Goal: Transaction & Acquisition: Purchase product/service

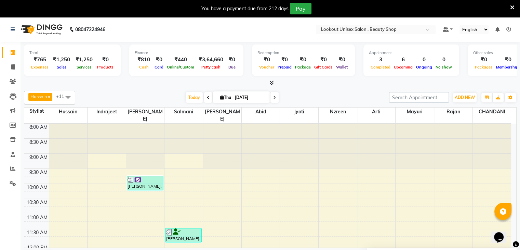
scroll to position [218, 0]
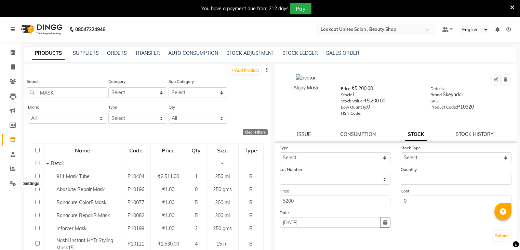
select select
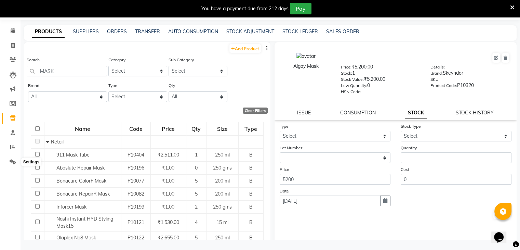
scroll to position [22, 0]
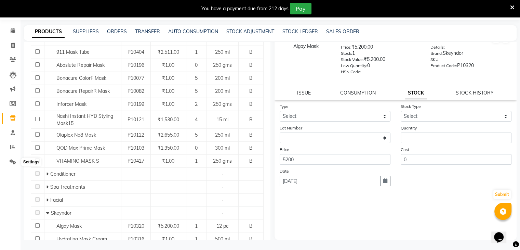
click at [14, 161] on icon at bounding box center [13, 161] width 6 height 5
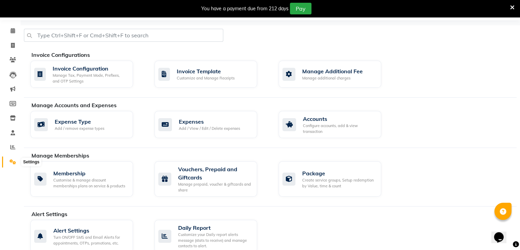
click at [11, 161] on icon at bounding box center [13, 161] width 6 height 5
click at [10, 149] on icon at bounding box center [12, 146] width 5 height 5
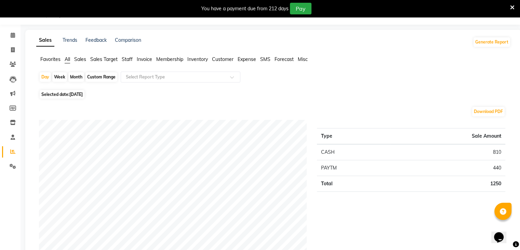
scroll to position [22, 0]
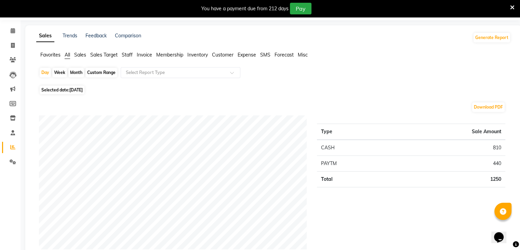
click at [68, 55] on span "All" at bounding box center [67, 55] width 5 height 6
click at [75, 76] on div "Month" at bounding box center [76, 73] width 16 height 10
select select "9"
select select "2025"
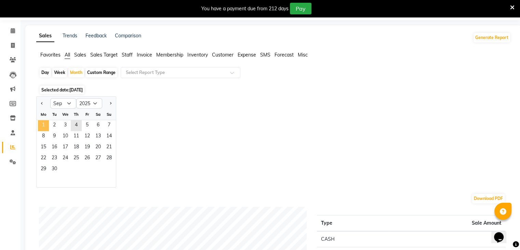
click at [43, 122] on span "1" at bounding box center [43, 125] width 11 height 11
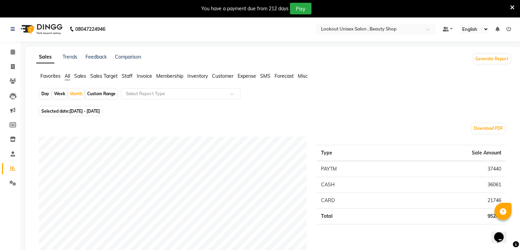
scroll to position [0, 0]
click at [13, 52] on icon at bounding box center [13, 52] width 4 height 5
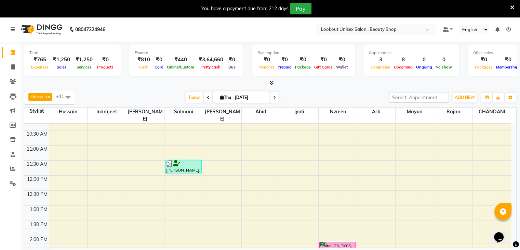
scroll to position [171, 0]
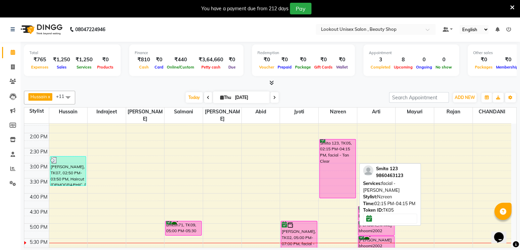
click at [341, 155] on div "Smita 123, TK05, 02:15 PM-04:15 PM, facial - Tan Clear" at bounding box center [338, 168] width 36 height 58
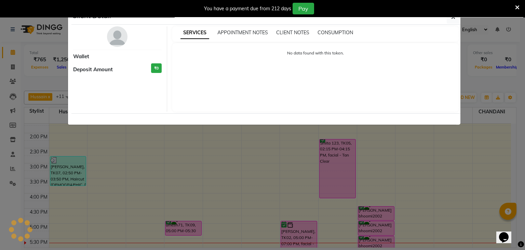
select select "6"
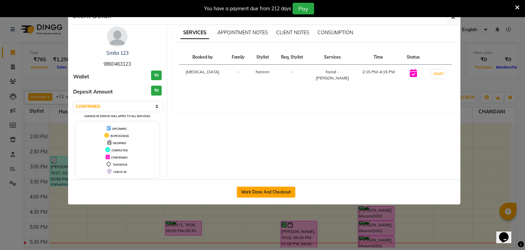
click at [258, 193] on button "Mark Done And Checkout" at bounding box center [266, 191] width 58 height 11
select select "7658"
select select "service"
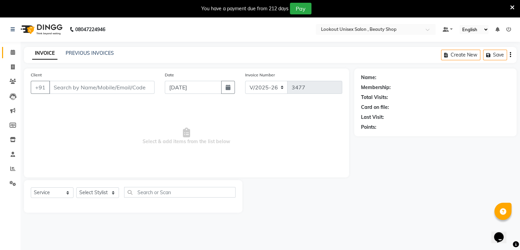
type input "9860463123"
select select "85645"
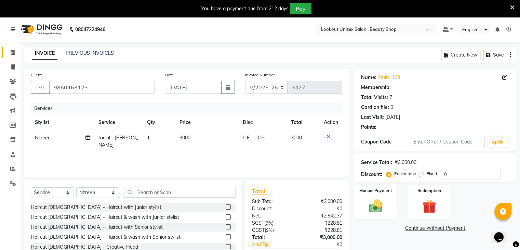
select select "1: Object"
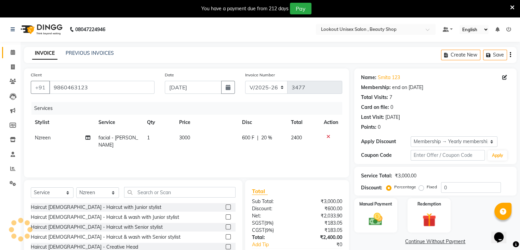
type input "20"
click at [89, 138] on icon at bounding box center [88, 137] width 5 height 5
select select "85645"
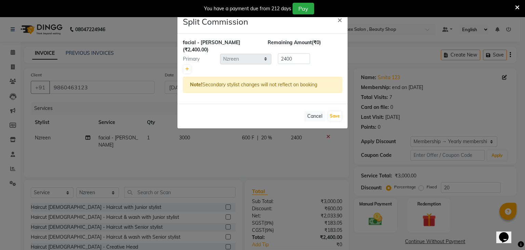
click at [96, 162] on ngb-modal-window "Split Commission × facial - Tan Clear (₹2,400.00) Remaining Amount (₹0) Primary…" at bounding box center [262, 125] width 525 height 250
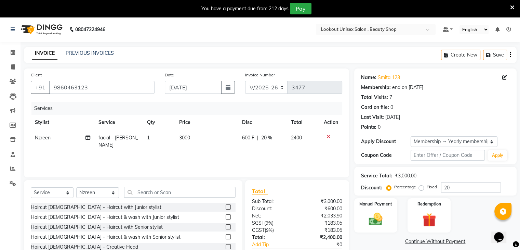
click at [128, 141] on td "facial - [PERSON_NAME]" at bounding box center [118, 141] width 49 height 23
select select "85645"
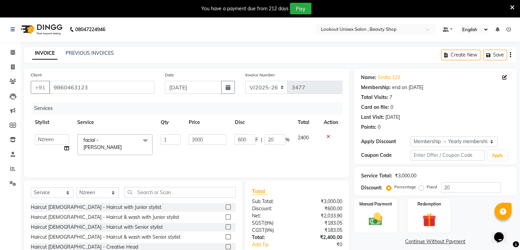
click at [147, 140] on span at bounding box center [146, 140] width 14 height 13
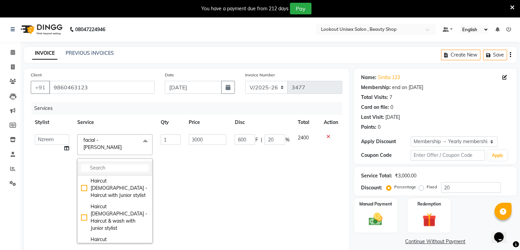
click at [108, 164] on input "multiselect-search" at bounding box center [115, 167] width 68 height 7
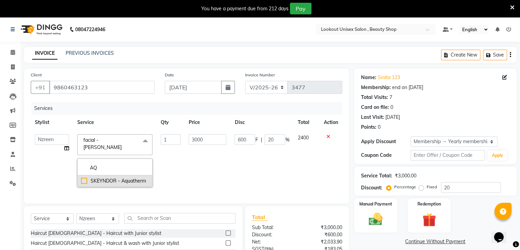
type input "AQ"
click at [84, 177] on div "SKEYNDOR - Aquatherm" at bounding box center [115, 180] width 68 height 7
checkbox input "true"
type input "7500"
type input "1500"
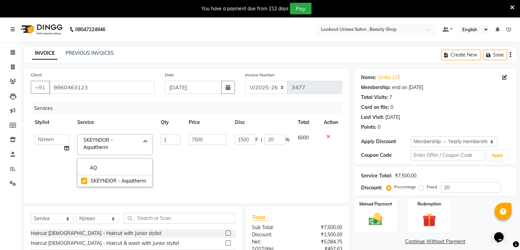
click at [209, 155] on td "7500" at bounding box center [208, 160] width 46 height 61
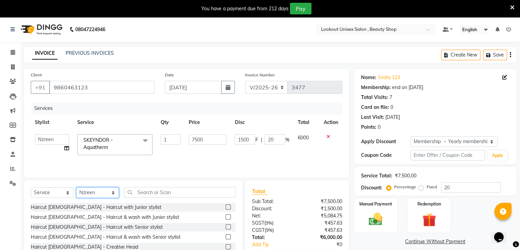
click at [114, 192] on select "Select Stylist [PERSON_NAME] [PERSON_NAME] Sir Disha [PERSON_NAME] Jyoti Mahesh…" at bounding box center [97, 192] width 43 height 11
select select "68211"
click at [76, 187] on select "Select Stylist [PERSON_NAME] [PERSON_NAME] Sir Disha [PERSON_NAME] Jyoti Mahesh…" at bounding box center [97, 192] width 43 height 11
click at [145, 193] on input "text" at bounding box center [179, 192] width 111 height 11
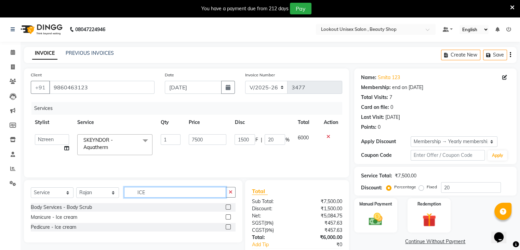
type input "ICE"
click at [230, 227] on label at bounding box center [228, 226] width 5 height 5
click at [230, 227] on input "checkbox" at bounding box center [228, 227] width 4 height 4
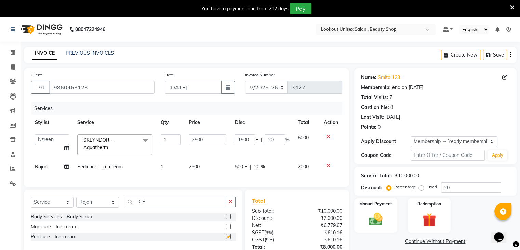
checkbox input "false"
click at [113, 205] on select "Select Stylist [PERSON_NAME] [PERSON_NAME] Sir Disha [PERSON_NAME] Jyoti Mahesh…" at bounding box center [97, 202] width 43 height 11
select select "85645"
click at [76, 202] on select "Select Stylist [PERSON_NAME] [PERSON_NAME] Sir Disha [PERSON_NAME] Jyoti Mahesh…" at bounding box center [97, 202] width 43 height 11
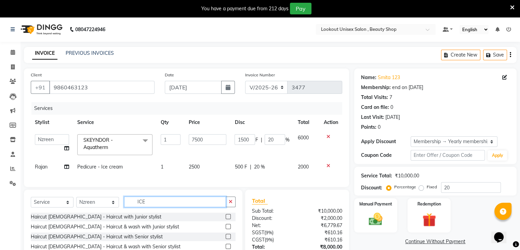
click at [167, 207] on input "ICE" at bounding box center [175, 201] width 102 height 11
type input "I"
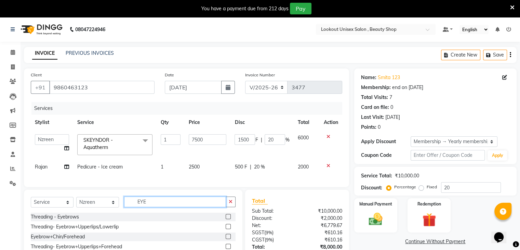
type input "EYE"
click at [226, 229] on label at bounding box center [228, 226] width 5 height 5
click at [226, 229] on input "checkbox" at bounding box center [228, 226] width 4 height 4
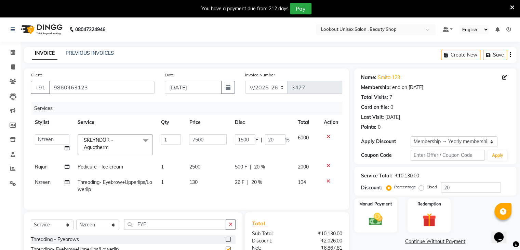
checkbox input "false"
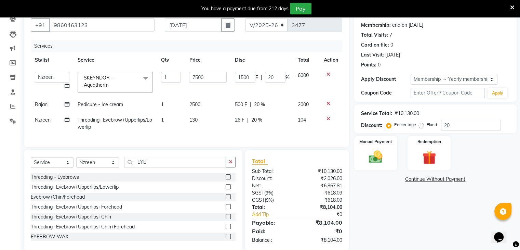
scroll to position [68, 0]
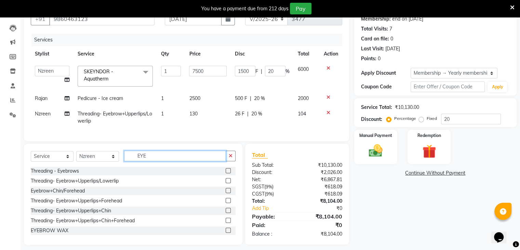
click at [155, 161] on input "EYE" at bounding box center [175, 155] width 102 height 11
type input "E"
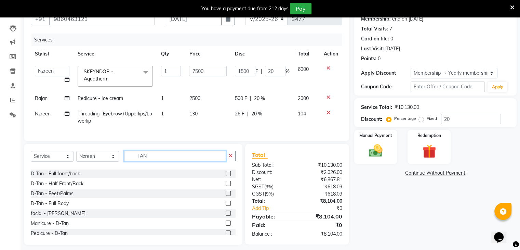
scroll to position [80, 0]
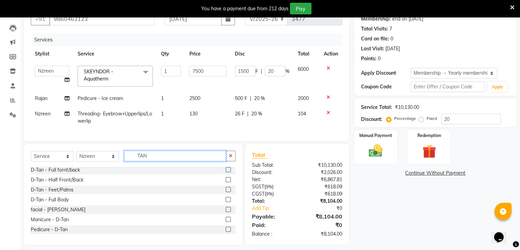
type input "TAN"
click at [226, 222] on label at bounding box center [228, 218] width 5 height 5
click at [226, 222] on input "checkbox" at bounding box center [228, 219] width 4 height 4
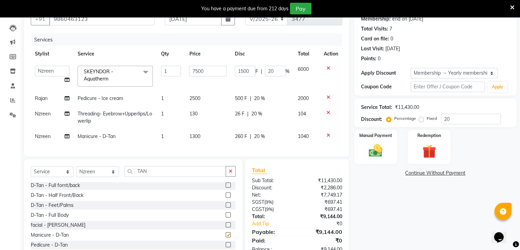
checkbox input "false"
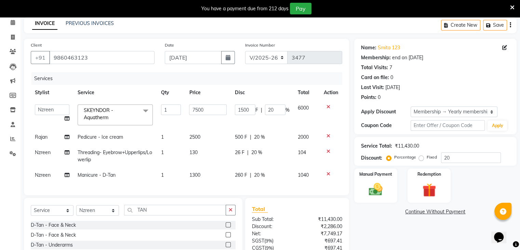
scroll to position [26, 0]
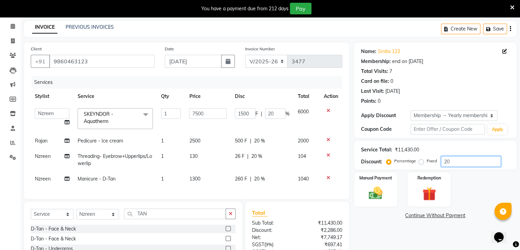
click at [454, 165] on input "20" at bounding box center [471, 161] width 60 height 11
type input "2"
type input "150"
type input "2"
type input "0"
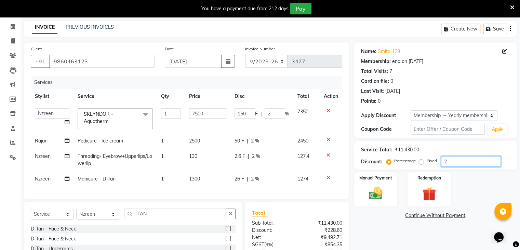
type input "0"
type input "3"
type input "225"
type input "3"
type input "35"
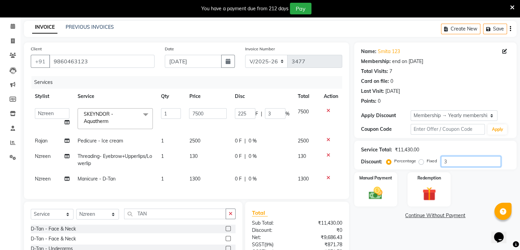
type input "2625"
type input "35"
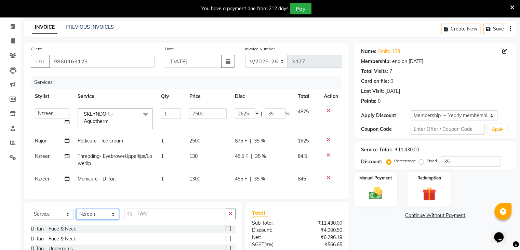
click at [115, 219] on select "Select Stylist [PERSON_NAME] [PERSON_NAME] Sir Disha [PERSON_NAME] Jyoti Mahesh…" at bounding box center [97, 214] width 43 height 11
select select "68253"
click at [76, 214] on select "Select Stylist [PERSON_NAME] [PERSON_NAME] Sir Disha [PERSON_NAME] Jyoti Mahesh…" at bounding box center [97, 214] width 43 height 11
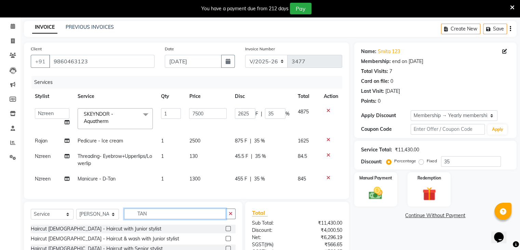
click at [166, 219] on input "TAN" at bounding box center [175, 213] width 102 height 11
type input "T"
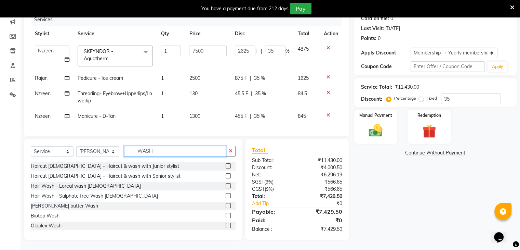
scroll to position [94, 0]
type input "WASH"
click at [226, 184] on label at bounding box center [228, 185] width 5 height 5
click at [226, 184] on input "checkbox" at bounding box center [228, 185] width 4 height 4
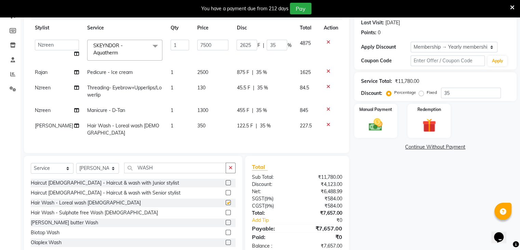
checkbox input "false"
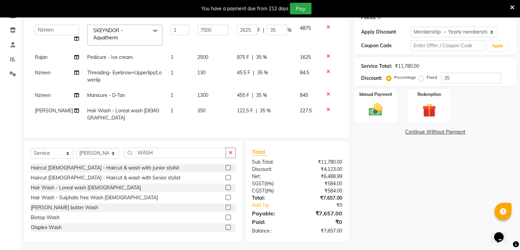
scroll to position [109, 0]
click at [131, 111] on span "Hair Wash - Loreal wash [DEMOGRAPHIC_DATA]" at bounding box center [123, 113] width 72 height 13
select select "68253"
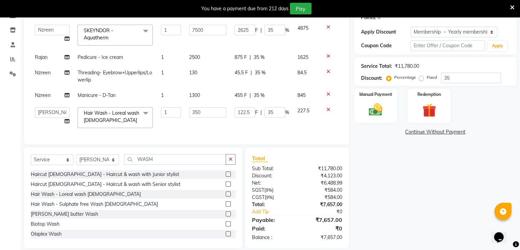
click at [145, 113] on span at bounding box center [146, 113] width 14 height 13
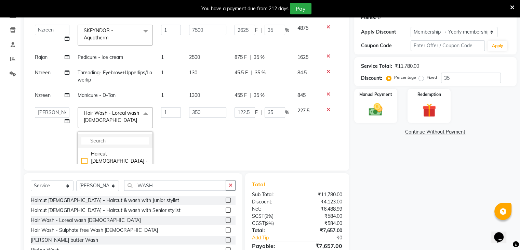
click at [118, 140] on input "multiselect-search" at bounding box center [115, 140] width 68 height 7
type input "OLA"
click at [82, 148] on div "Olaplex Wash" at bounding box center [115, 150] width 68 height 7
checkbox input "true"
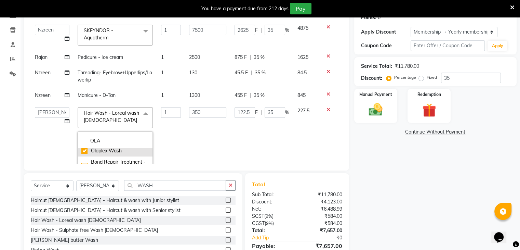
type input "800"
type input "280"
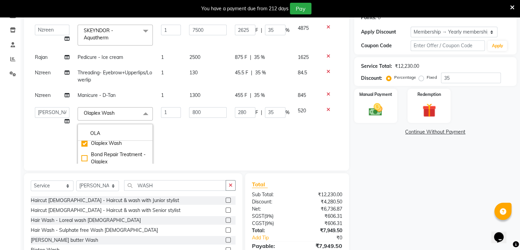
click at [231, 127] on td "280 F | 35 %" at bounding box center [262, 157] width 63 height 109
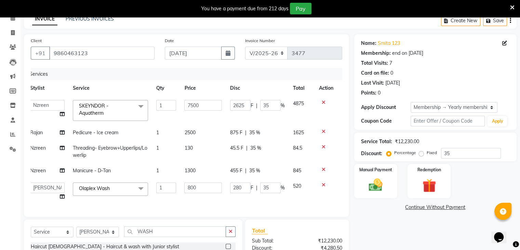
scroll to position [0, 0]
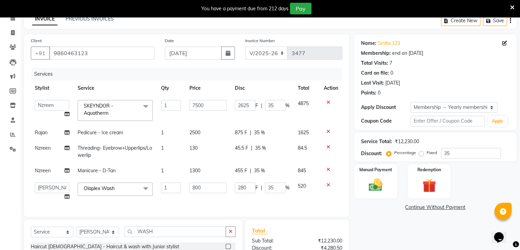
click at [293, 195] on td "280 F | 35 %" at bounding box center [262, 191] width 63 height 26
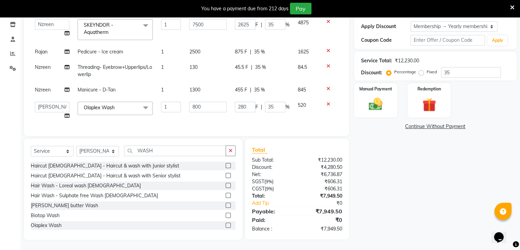
scroll to position [120, 0]
click at [376, 106] on img at bounding box center [375, 104] width 23 height 16
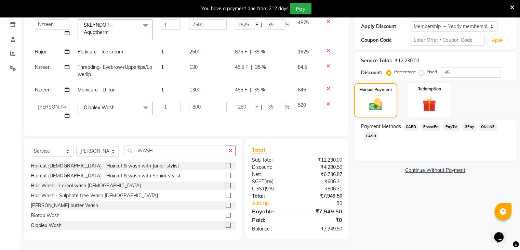
click at [369, 132] on span "CASH" at bounding box center [371, 136] width 15 height 8
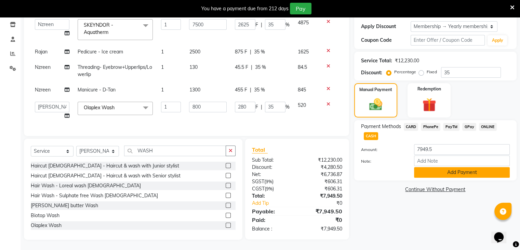
click at [464, 169] on button "Add Payment" at bounding box center [462, 172] width 96 height 11
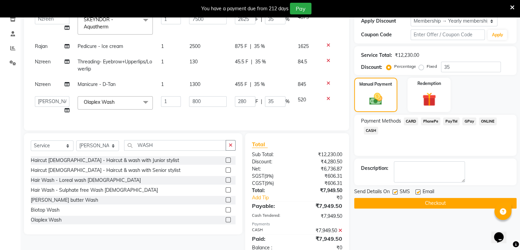
click at [416, 190] on label at bounding box center [418, 191] width 5 height 5
click at [416, 190] on input "checkbox" at bounding box center [418, 192] width 4 height 4
checkbox input "false"
click at [439, 205] on button "Checkout" at bounding box center [435, 203] width 162 height 11
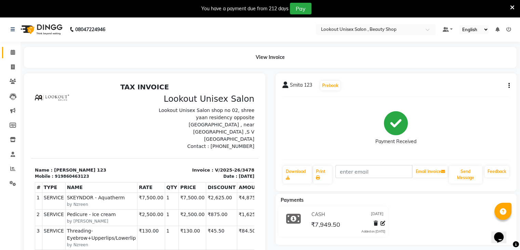
click at [9, 52] on span at bounding box center [13, 53] width 12 height 8
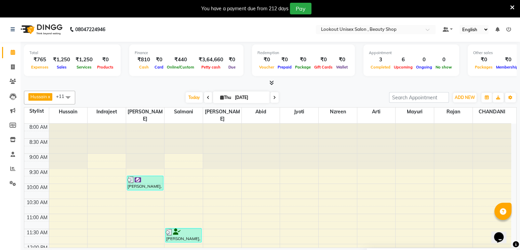
scroll to position [218, 0]
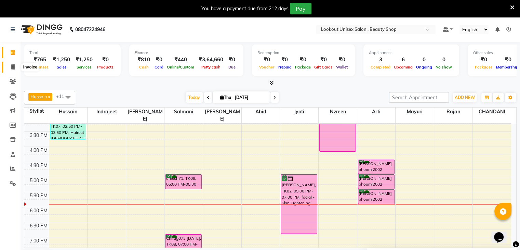
click at [12, 65] on icon at bounding box center [13, 66] width 4 height 5
select select "service"
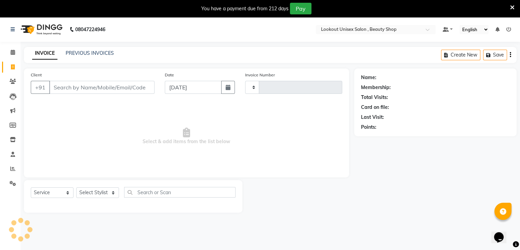
type input "3477"
select select "7658"
click at [113, 191] on select "Select Stylist [PERSON_NAME] [PERSON_NAME] Sir Disha [PERSON_NAME] Jyoti Mahesh…" at bounding box center [97, 192] width 43 height 11
select select "68895"
click at [76, 187] on select "Select Stylist [PERSON_NAME] [PERSON_NAME] Sir Disha [PERSON_NAME] Jyoti Mahesh…" at bounding box center [97, 192] width 43 height 11
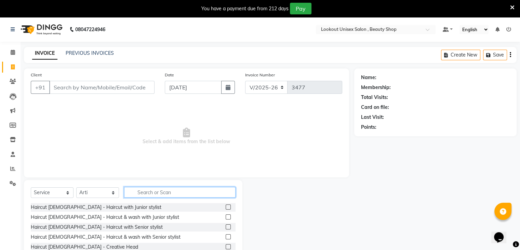
click at [172, 190] on input "text" at bounding box center [179, 192] width 111 height 11
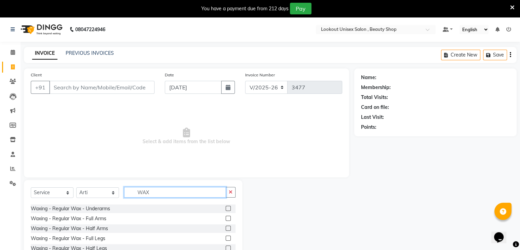
scroll to position [376, 0]
type input "WAX"
click at [226, 217] on label at bounding box center [228, 217] width 5 height 5
click at [226, 217] on input "checkbox" at bounding box center [228, 217] width 4 height 4
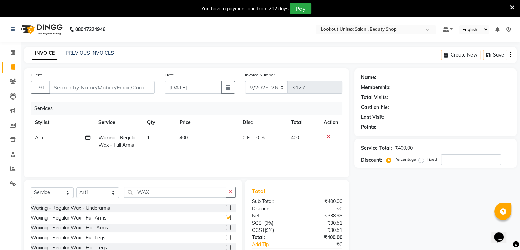
checkbox input "false"
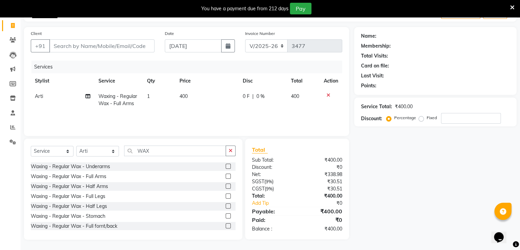
click at [226, 205] on label at bounding box center [228, 205] width 5 height 5
click at [226, 205] on input "checkbox" at bounding box center [228, 206] width 4 height 4
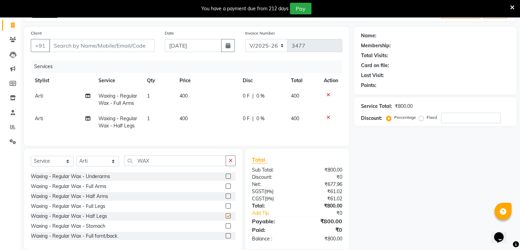
checkbox input "false"
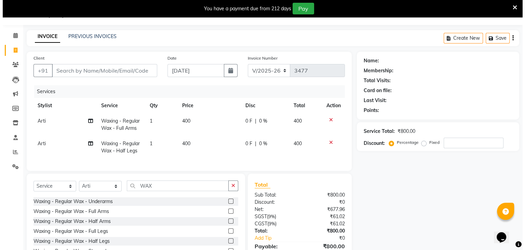
scroll to position [0, 0]
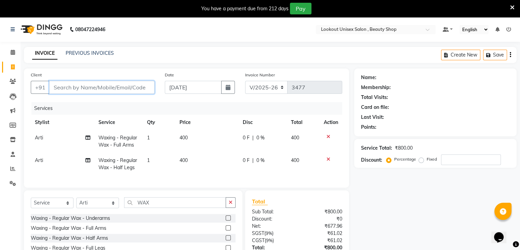
click at [63, 87] on input "Client" at bounding box center [101, 87] width 105 height 13
type input "9"
type input "0"
type input "9920161317"
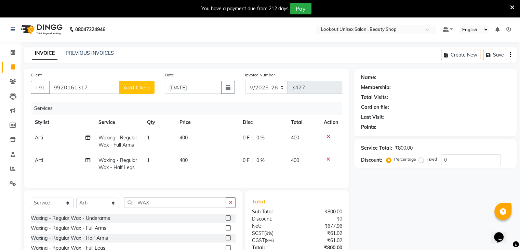
click at [140, 87] on span "Add Client" at bounding box center [136, 87] width 27 height 7
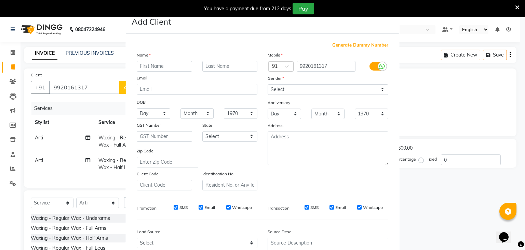
click at [155, 63] on input "text" at bounding box center [164, 66] width 55 height 11
type input "MINU"
click at [379, 87] on select "Select Male Female Other Prefer Not To Say" at bounding box center [328, 89] width 121 height 11
select select "female"
click at [268, 84] on select "Select Male Female Other Prefer Not To Say" at bounding box center [328, 89] width 121 height 11
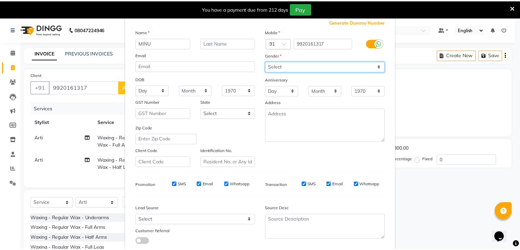
scroll to position [69, 0]
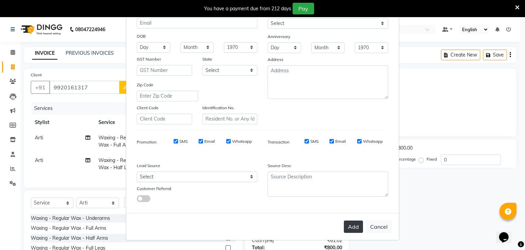
click at [351, 224] on button "Add" at bounding box center [353, 226] width 19 height 12
select select
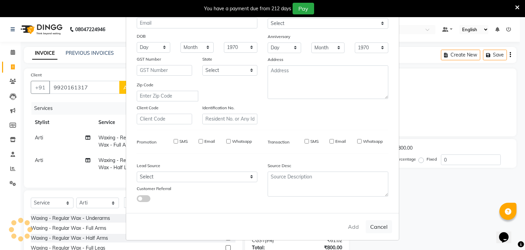
select select
checkbox input "false"
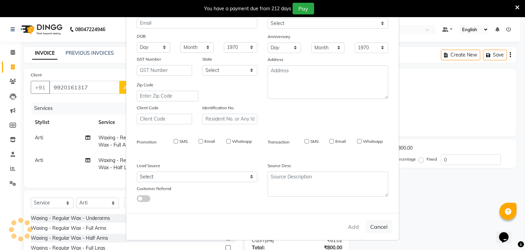
checkbox input "false"
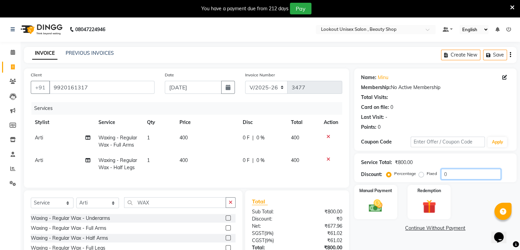
click at [461, 176] on input "0" at bounding box center [471, 174] width 60 height 11
click at [461, 182] on div "Name: Minu Membership: No Active Membership Total Visits: Card on file: 0 Last …" at bounding box center [438, 179] width 168 height 223
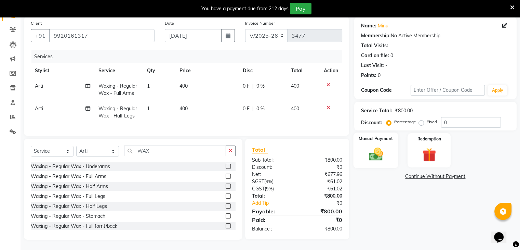
click at [365, 157] on div "Manual Payment" at bounding box center [375, 149] width 45 height 35
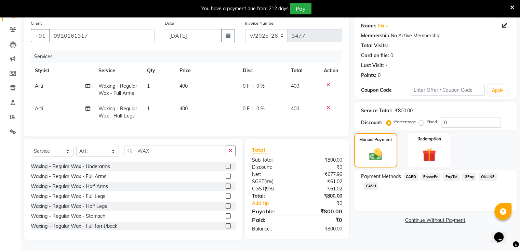
click at [368, 182] on span "CASH" at bounding box center [371, 186] width 15 height 8
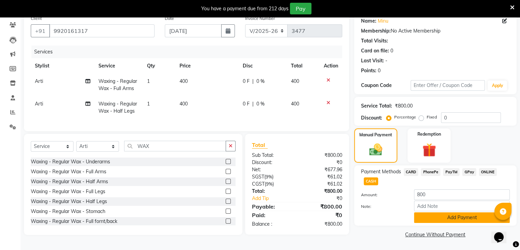
click at [453, 215] on button "Add Payment" at bounding box center [462, 217] width 96 height 11
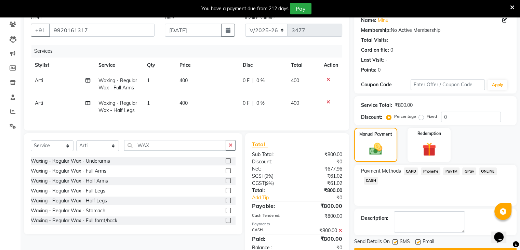
scroll to position [81, 0]
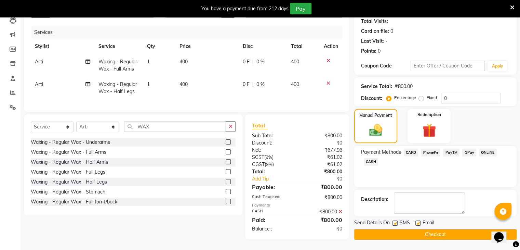
click at [417, 220] on label at bounding box center [418, 222] width 5 height 5
click at [417, 221] on input "checkbox" at bounding box center [418, 223] width 4 height 4
checkbox input "false"
click at [425, 229] on button "Checkout" at bounding box center [435, 234] width 162 height 11
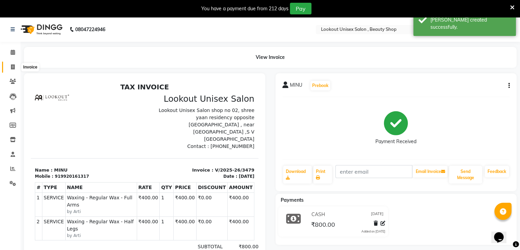
click at [13, 65] on icon at bounding box center [13, 66] width 4 height 5
select select "service"
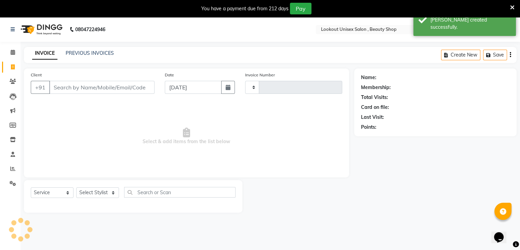
scroll to position [17, 0]
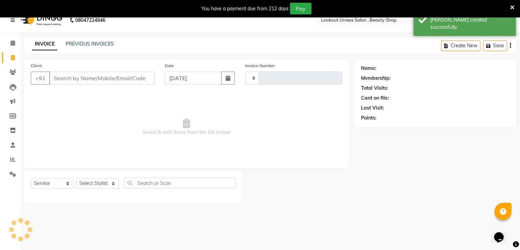
type input "3480"
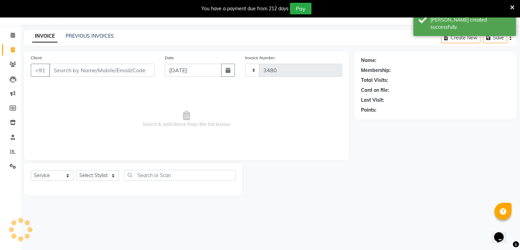
select select "7658"
click at [12, 36] on icon at bounding box center [13, 34] width 4 height 5
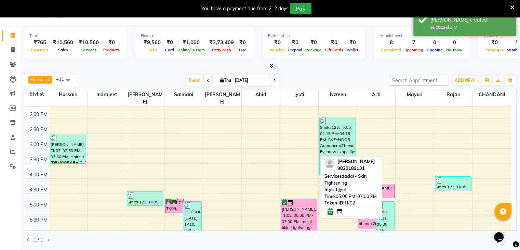
scroll to position [239, 0]
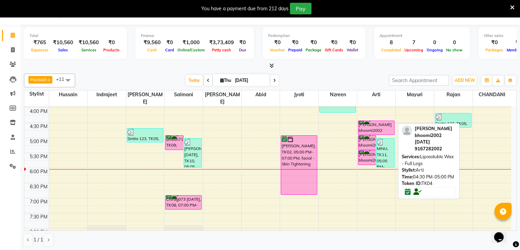
click at [366, 121] on div "[PERSON_NAME] bhoomi2002 [DATE], TK04, 04:30 PM-05:00 PM, Liposoluble Wax - Ful…" at bounding box center [376, 128] width 36 height 14
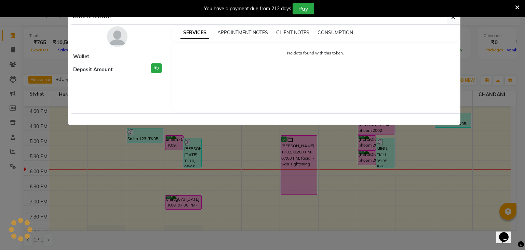
select select "6"
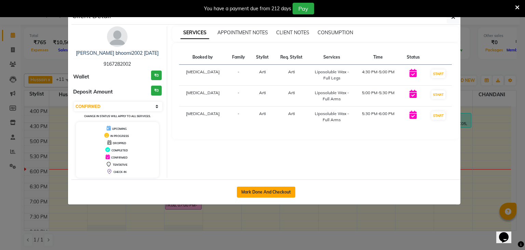
click at [270, 196] on button "Mark Done And Checkout" at bounding box center [266, 191] width 58 height 11
select select "7658"
select select "service"
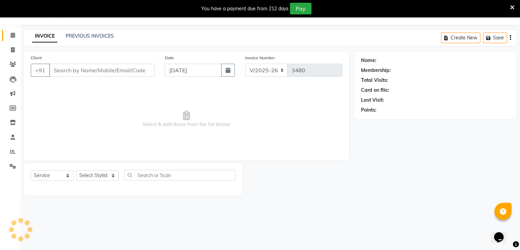
type input "9167282002"
select select "68895"
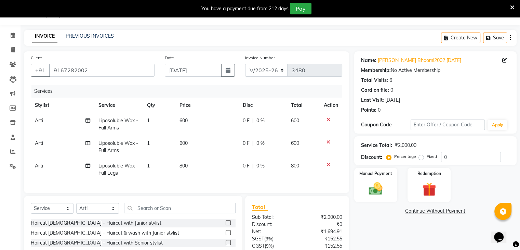
click at [123, 167] on span "Liposoluble Wax - Full Legs" at bounding box center [118, 168] width 40 height 13
select select "68895"
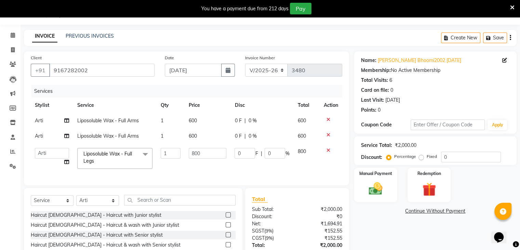
click at [141, 154] on span at bounding box center [146, 154] width 14 height 13
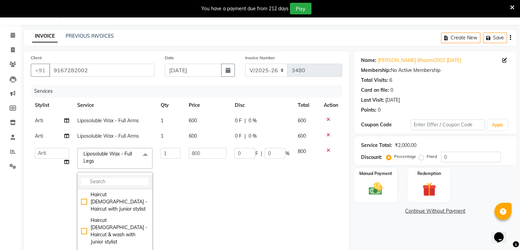
click at [112, 183] on input "multiselect-search" at bounding box center [115, 181] width 68 height 7
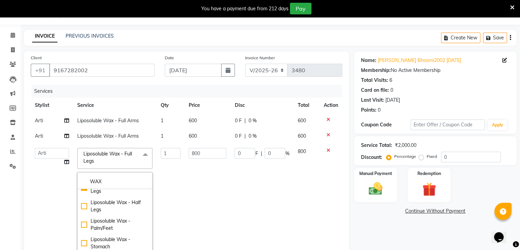
scroll to position [137, 0]
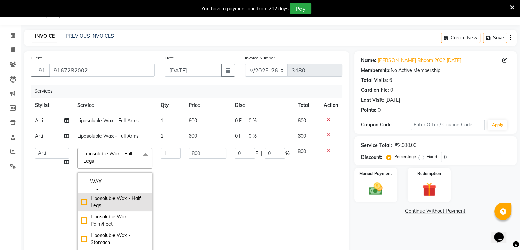
type input "WAX"
click at [82, 201] on div "Liposoluble Wax - Half Legs" at bounding box center [115, 202] width 68 height 14
checkbox input "false"
checkbox input "true"
type input "500"
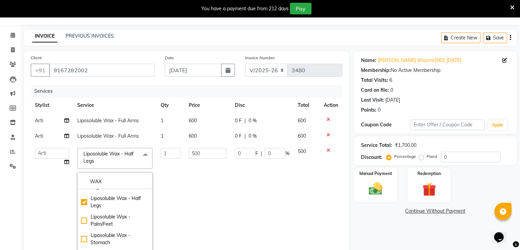
click at [220, 177] on td "500" at bounding box center [208, 202] width 46 height 117
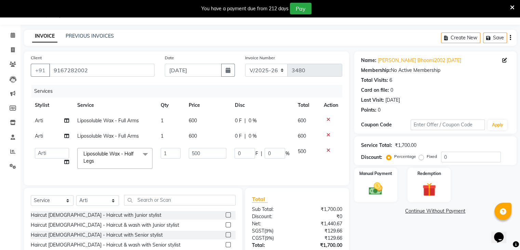
click at [137, 119] on span "Liposoluble Wax - Full Arms" at bounding box center [108, 120] width 62 height 6
select select "68895"
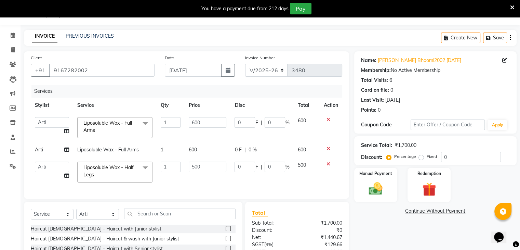
click at [146, 123] on span at bounding box center [146, 123] width 14 height 13
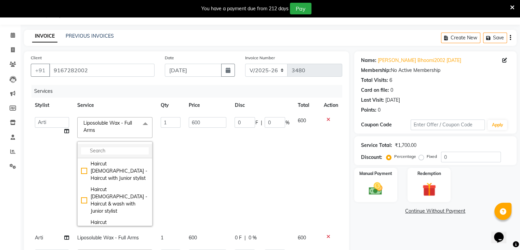
click at [119, 155] on li at bounding box center [115, 151] width 75 height 14
click at [119, 153] on input "multiselect-search" at bounding box center [115, 150] width 68 height 7
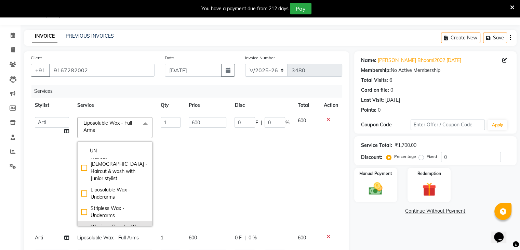
scroll to position [90, 0]
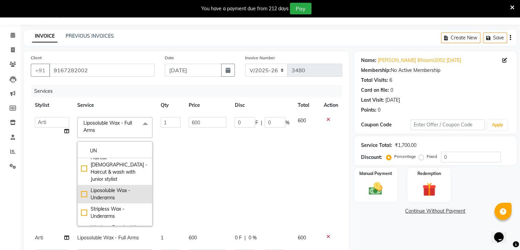
type input "UN"
click at [83, 187] on div "Liposoluble Wax - Underarms" at bounding box center [115, 194] width 68 height 14
type input "200"
checkbox input "true"
click at [38, 147] on td "Abid Arti CHANDANI Dhaval Sir Disha Hussain Indrajeet Jyoti Mahesh Manisha Mayu…" at bounding box center [52, 171] width 42 height 117
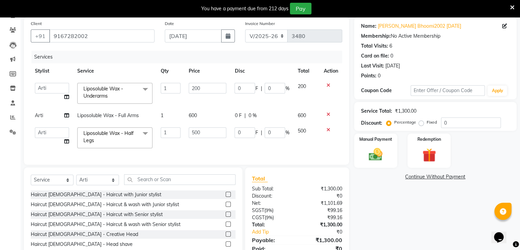
scroll to position [0, 0]
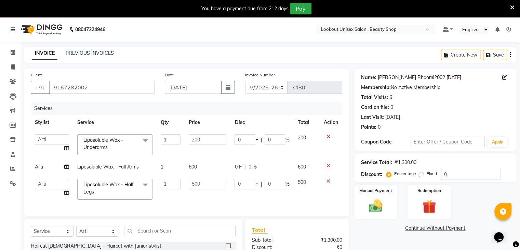
click at [413, 78] on link "Janvi Bhoomi2002 3/05/2025" at bounding box center [419, 77] width 83 height 7
click at [115, 234] on select "Select Stylist [PERSON_NAME] [PERSON_NAME] Sir Disha [PERSON_NAME] Jyoti Mahesh…" at bounding box center [97, 231] width 43 height 11
select select "68211"
click at [76, 231] on select "Select Stylist [PERSON_NAME] [PERSON_NAME] Sir Disha [PERSON_NAME] Jyoti Mahesh…" at bounding box center [97, 231] width 43 height 11
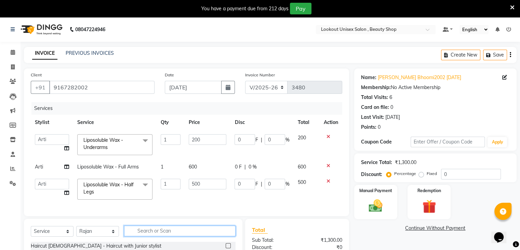
click at [149, 233] on input "text" at bounding box center [179, 230] width 111 height 11
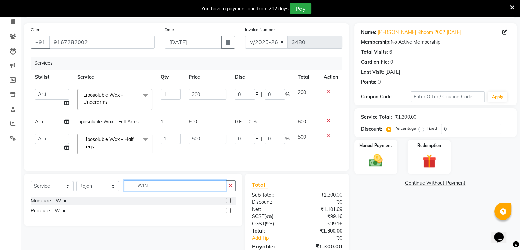
scroll to position [85, 0]
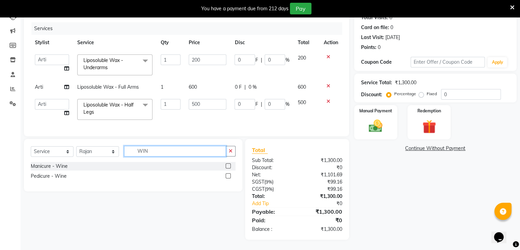
type input "WIN"
click at [228, 167] on label at bounding box center [228, 165] width 5 height 5
click at [228, 167] on input "checkbox" at bounding box center [228, 166] width 4 height 4
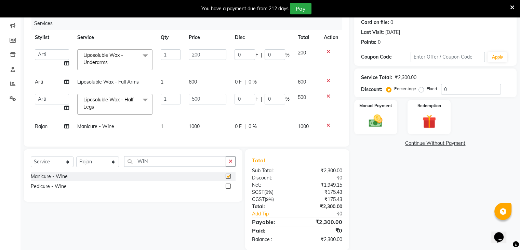
checkbox input "false"
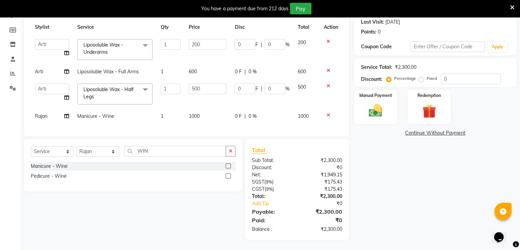
scroll to position [31, 0]
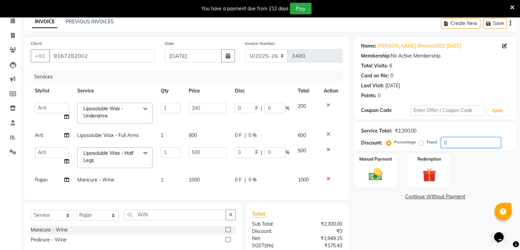
click at [450, 141] on input "0" at bounding box center [471, 142] width 60 height 11
type input "3"
type input "15"
type input "3"
type input "6"
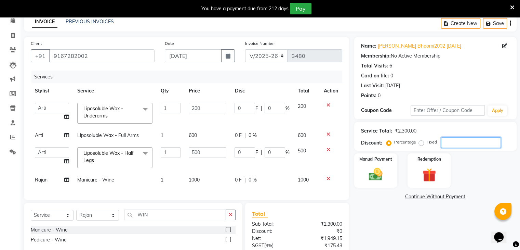
type input "3"
type input "35"
type input "175"
type input "35"
type input "70"
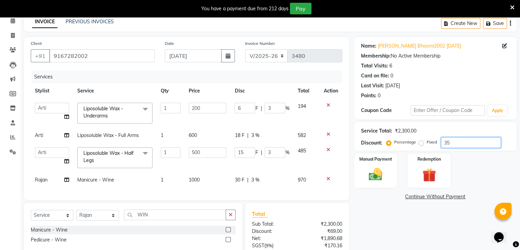
type input "35"
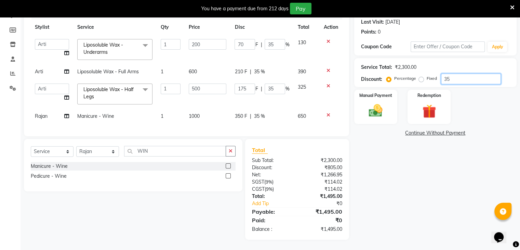
type input "3"
type input "15"
type input "3"
type input "6"
type input "3"
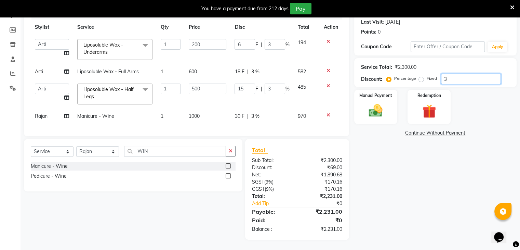
type input "0"
type input "2"
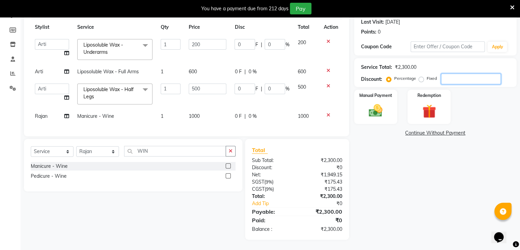
type input "10"
type input "2"
type input "4"
type input "2"
type input "20"
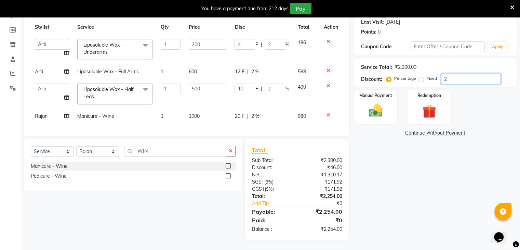
type input "100"
type input "20"
type input "40"
type input "20"
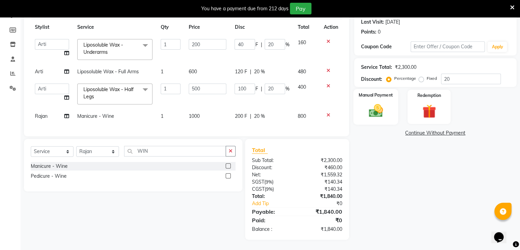
click at [371, 107] on img at bounding box center [375, 111] width 23 height 16
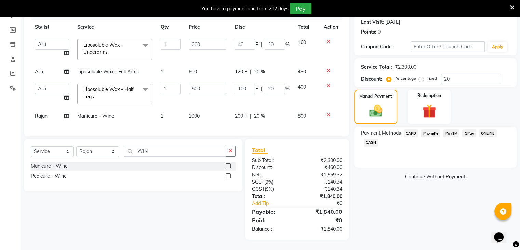
click at [408, 129] on span "CARD" at bounding box center [411, 133] width 15 height 8
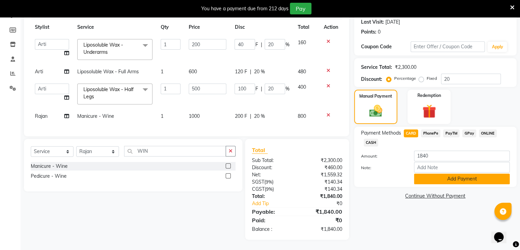
drag, startPoint x: 454, startPoint y: 175, endPoint x: 455, endPoint y: 171, distance: 4.1
click at [455, 173] on button "Add Payment" at bounding box center [462, 178] width 96 height 11
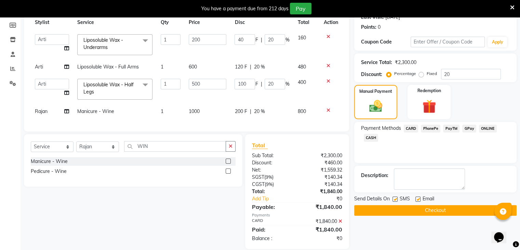
scroll to position [115, 0]
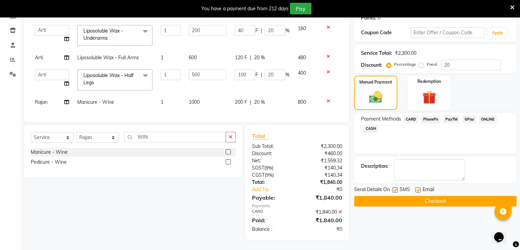
click at [419, 187] on label at bounding box center [418, 189] width 5 height 5
click at [419, 188] on input "checkbox" at bounding box center [418, 190] width 4 height 4
checkbox input "false"
click at [446, 198] on button "Checkout" at bounding box center [435, 201] width 162 height 11
